Goal: Information Seeking & Learning: Understand process/instructions

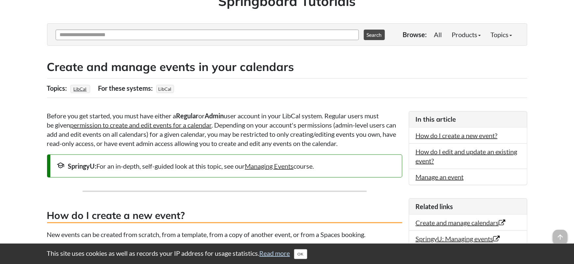
scroll to position [66, 0]
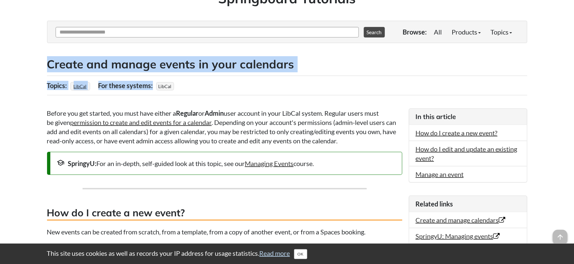
drag, startPoint x: 42, startPoint y: 64, endPoint x: 292, endPoint y: 74, distance: 250.8
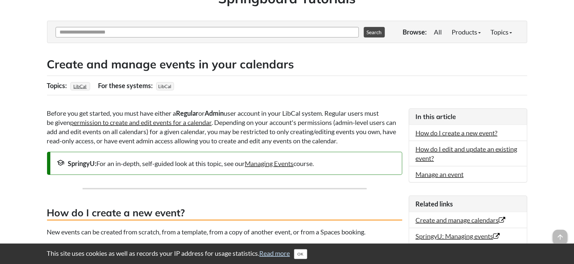
click at [226, 83] on div "Topics: LibCal For these users: For these systems: LibCal" at bounding box center [287, 86] width 480 height 20
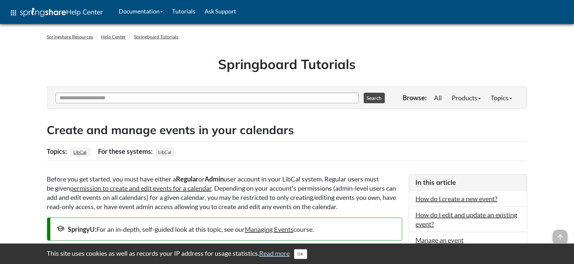
drag, startPoint x: 358, startPoint y: 67, endPoint x: 221, endPoint y: 65, distance: 137.5
click at [221, 65] on h1 "Springboard Tutorials" at bounding box center [287, 64] width 470 height 18
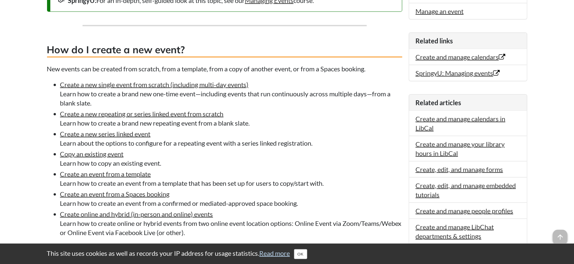
scroll to position [251, 0]
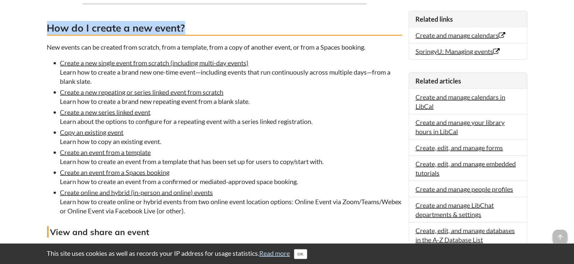
drag, startPoint x: 190, startPoint y: 25, endPoint x: 43, endPoint y: 25, distance: 146.3
click at [43, 25] on div "FAQ content Create and manage events in your calendars Topics: LibCal For these…" at bounding box center [287, 250] width 490 height 776
click at [130, 114] on link "Create a new series linked event" at bounding box center [105, 112] width 90 height 8
